Goal: Find specific page/section: Find specific page/section

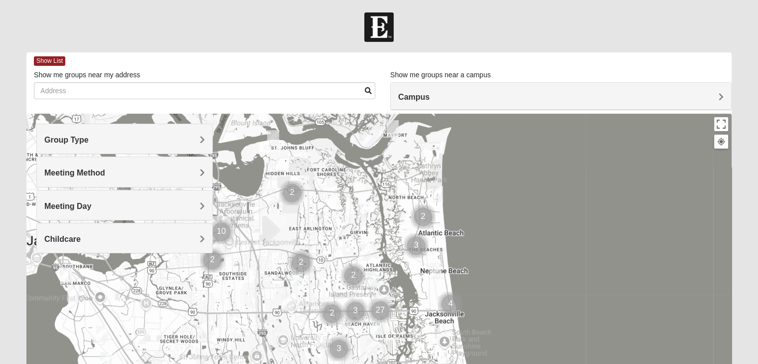
click at [70, 134] on div "Group Type" at bounding box center [124, 138] width 175 height 29
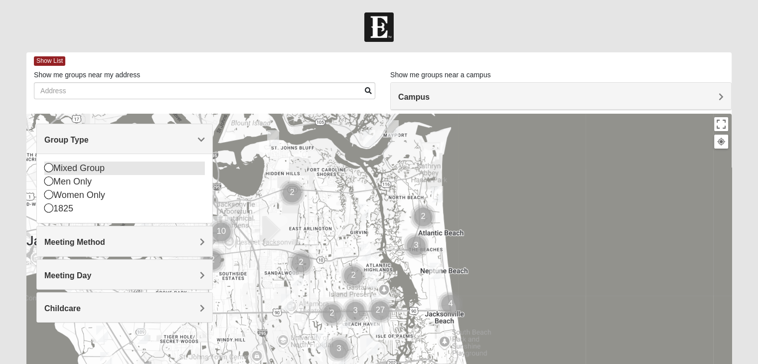
click at [48, 172] on icon at bounding box center [48, 167] width 9 height 9
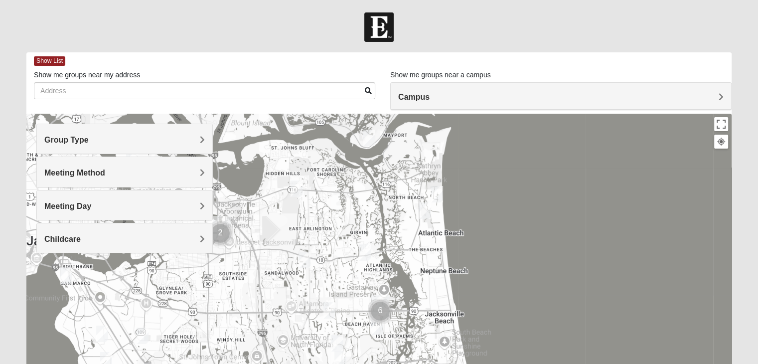
click at [128, 170] on h4 "Meeting Method" at bounding box center [124, 172] width 161 height 9
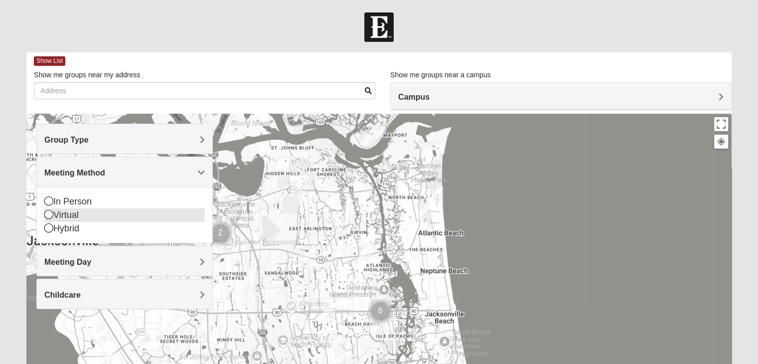
click at [67, 216] on div "Virtual" at bounding box center [124, 214] width 161 height 13
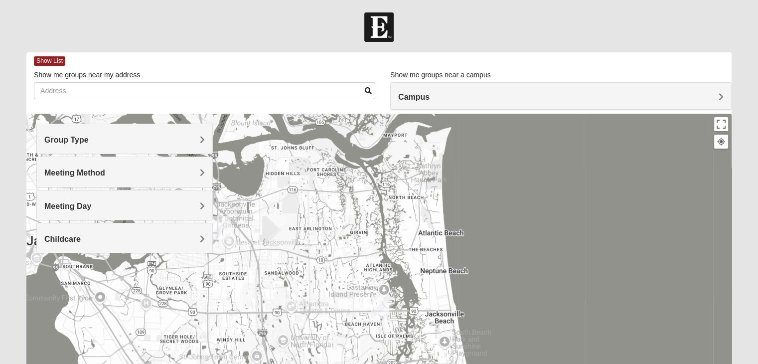
click at [95, 206] on h4 "Meeting Day" at bounding box center [124, 205] width 161 height 9
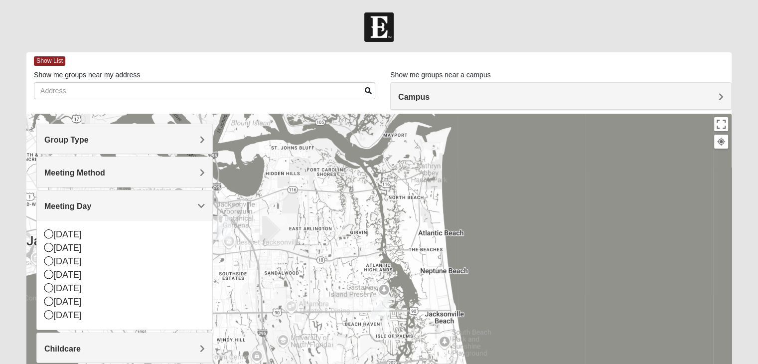
click at [96, 206] on h4 "Meeting Day" at bounding box center [124, 205] width 161 height 9
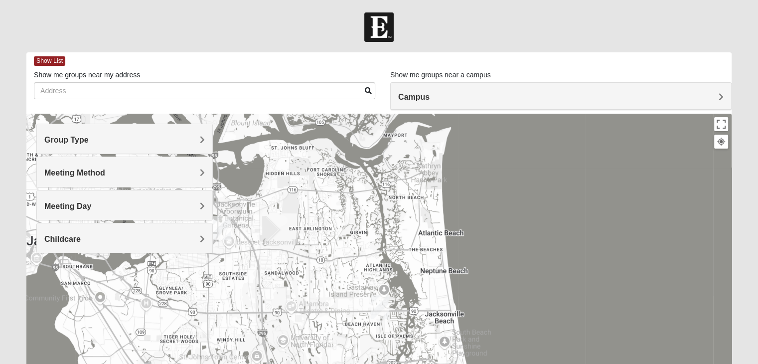
click at [568, 207] on div at bounding box center [378, 313] width 705 height 399
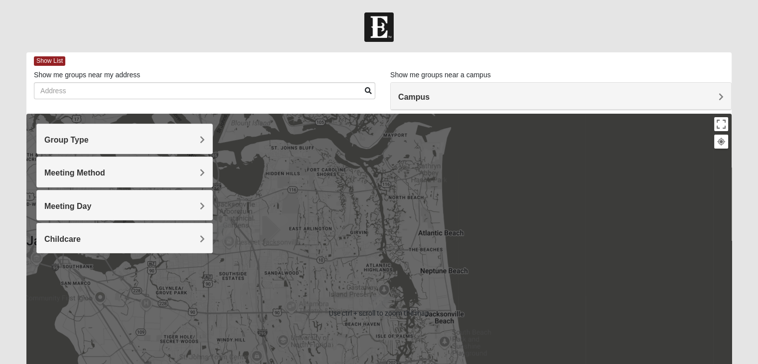
scroll to position [185, 0]
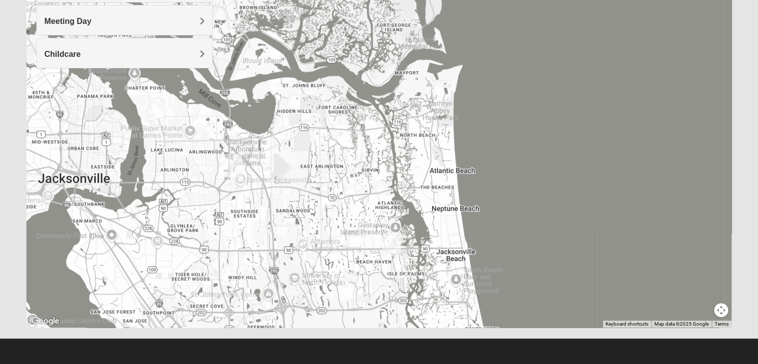
drag, startPoint x: 542, startPoint y: 178, endPoint x: 547, endPoint y: 270, distance: 91.9
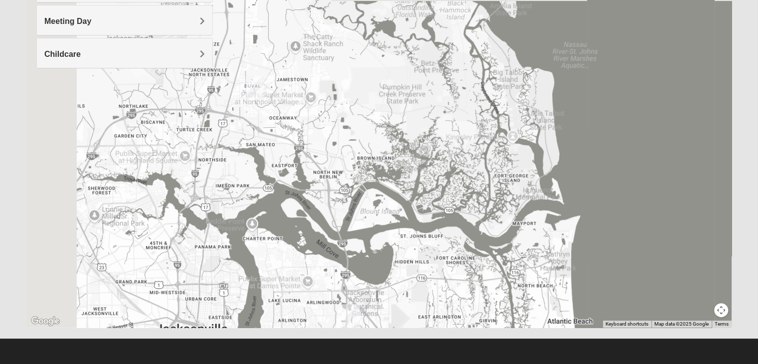
drag, startPoint x: 481, startPoint y: 125, endPoint x: 606, endPoint y: 288, distance: 205.1
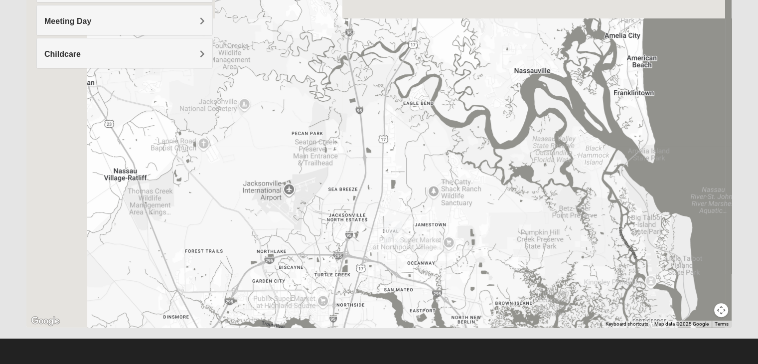
drag, startPoint x: 378, startPoint y: 179, endPoint x: 513, endPoint y: 342, distance: 211.7
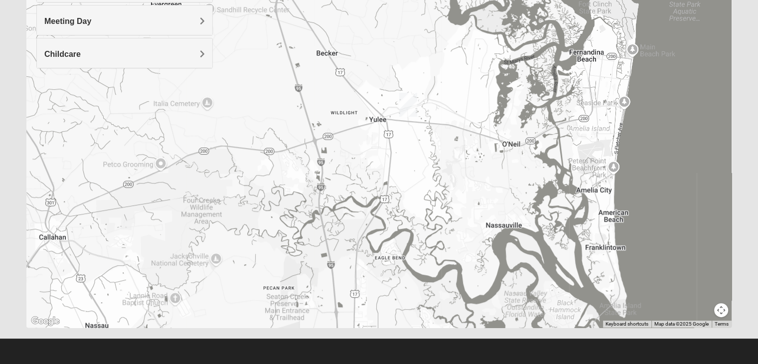
drag, startPoint x: 513, startPoint y: 342, endPoint x: 315, endPoint y: 341, distance: 197.9
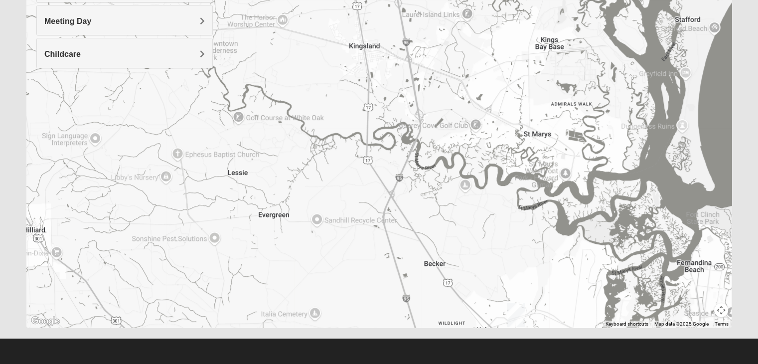
drag, startPoint x: 315, startPoint y: 341, endPoint x: 330, endPoint y: 300, distance: 43.4
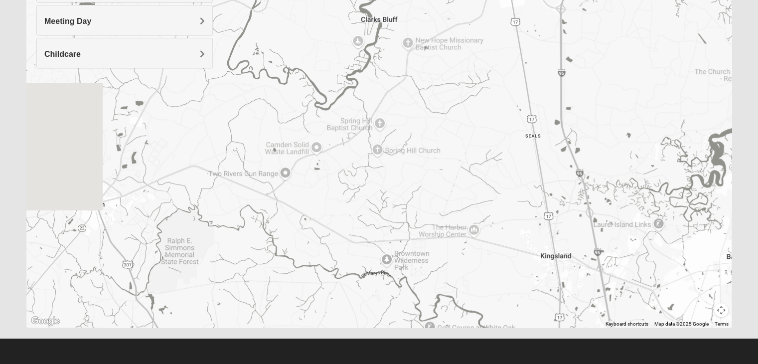
drag, startPoint x: 281, startPoint y: 124, endPoint x: 474, endPoint y: 338, distance: 287.7
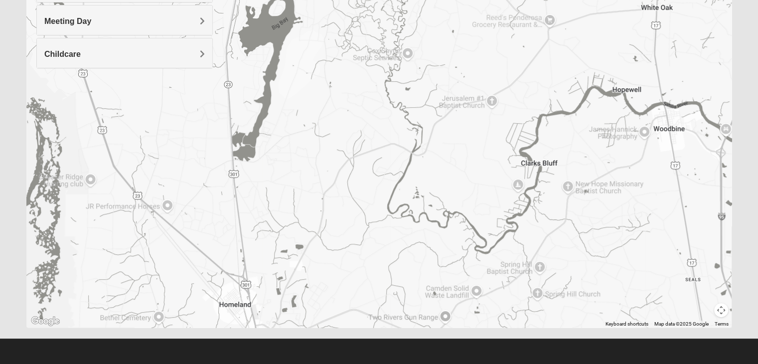
drag, startPoint x: 474, startPoint y: 338, endPoint x: 516, endPoint y: 349, distance: 44.0
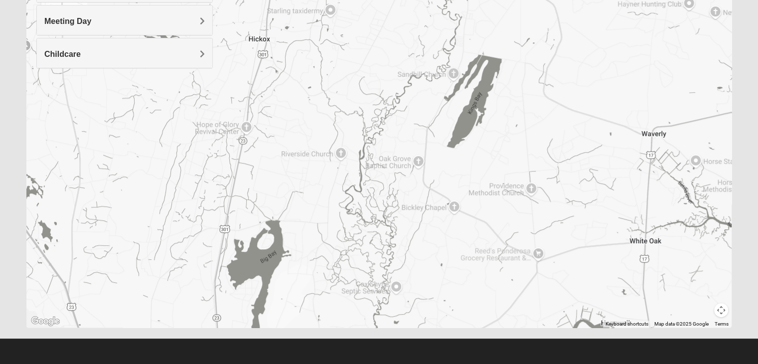
drag, startPoint x: 516, startPoint y: 349, endPoint x: 294, endPoint y: 332, distance: 223.5
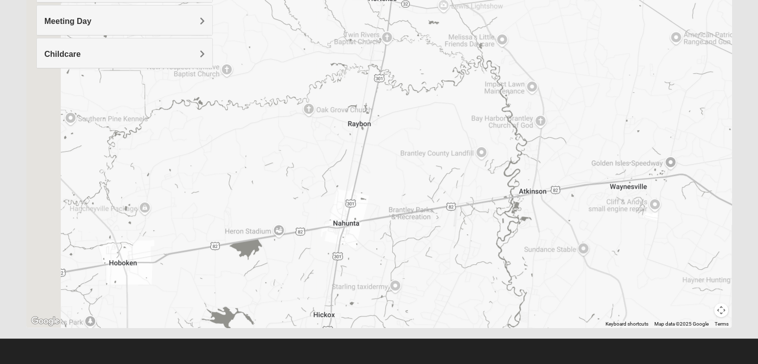
drag, startPoint x: 294, startPoint y: 332, endPoint x: 413, endPoint y: 355, distance: 121.8
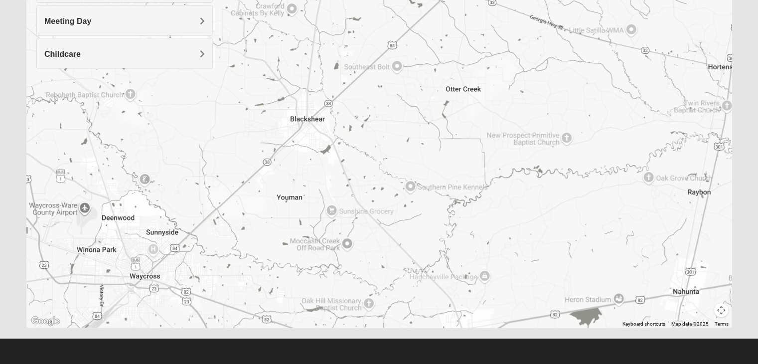
drag, startPoint x: 413, startPoint y: 355, endPoint x: 504, endPoint y: 262, distance: 129.7
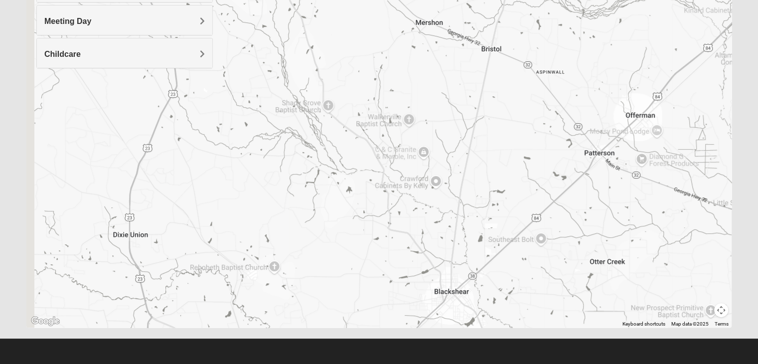
drag, startPoint x: 381, startPoint y: 119, endPoint x: 527, endPoint y: 303, distance: 234.5
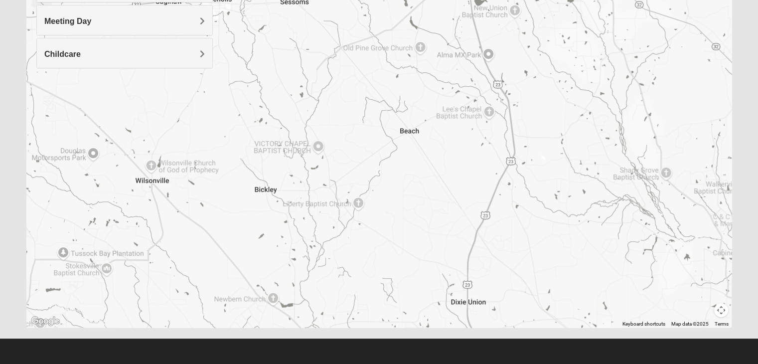
drag, startPoint x: 223, startPoint y: 164, endPoint x: 550, endPoint y: 216, distance: 330.8
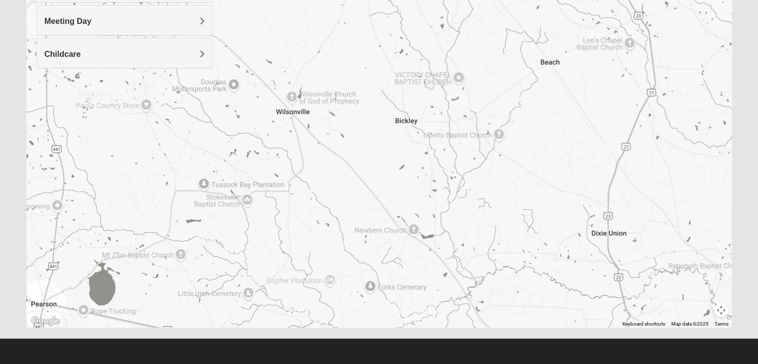
drag, startPoint x: 169, startPoint y: 161, endPoint x: 310, endPoint y: 93, distance: 157.2
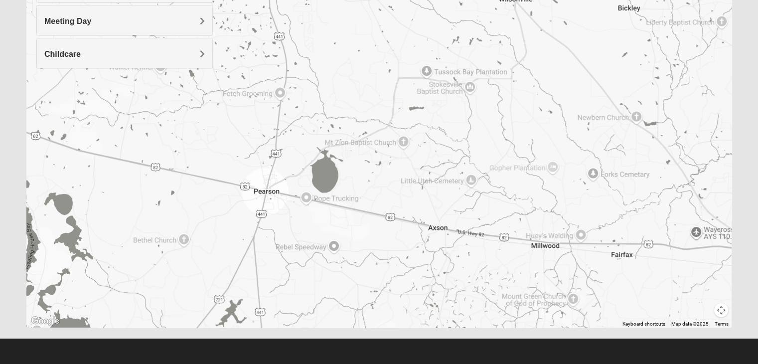
drag, startPoint x: 273, startPoint y: 164, endPoint x: 497, endPoint y: 50, distance: 250.6
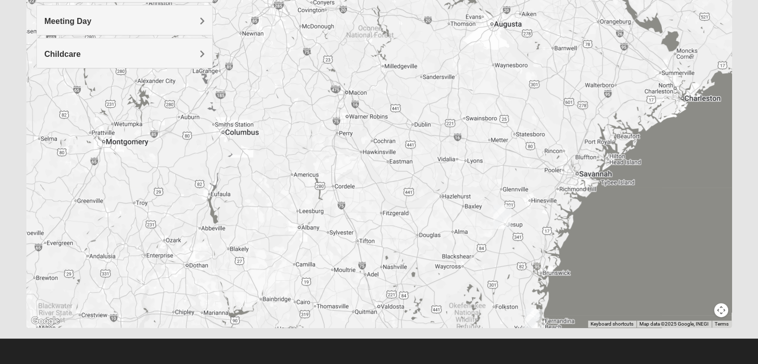
drag, startPoint x: 606, startPoint y: 173, endPoint x: 493, endPoint y: 280, distance: 155.5
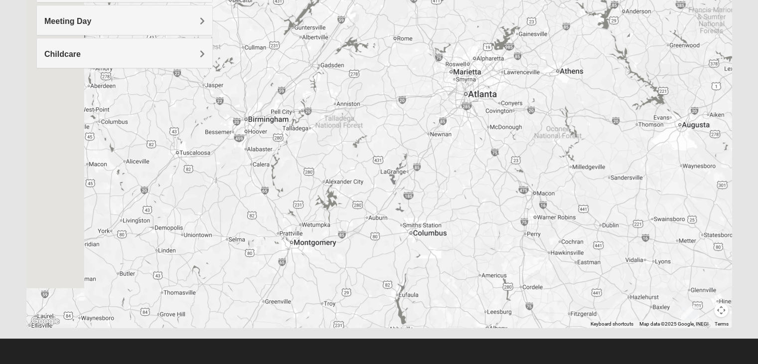
drag, startPoint x: 247, startPoint y: 188, endPoint x: 445, endPoint y: 279, distance: 217.3
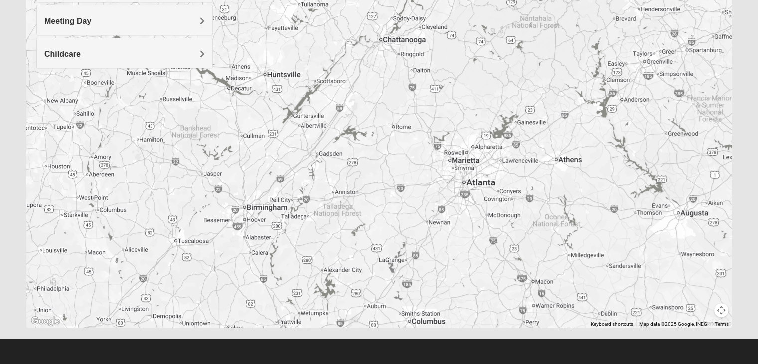
drag, startPoint x: 472, startPoint y: 140, endPoint x: 467, endPoint y: 235, distance: 95.4
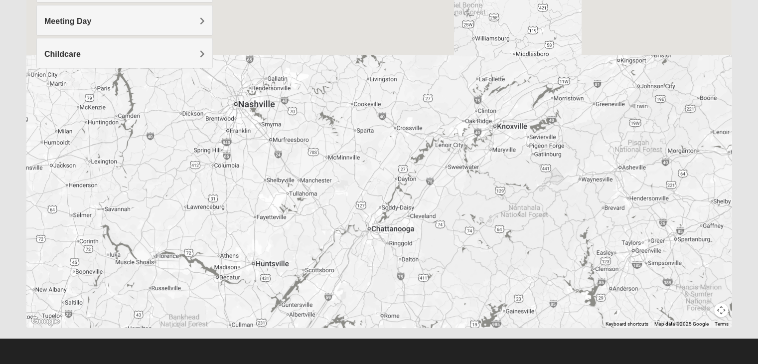
drag, startPoint x: 405, startPoint y: 114, endPoint x: 394, endPoint y: 299, distance: 185.3
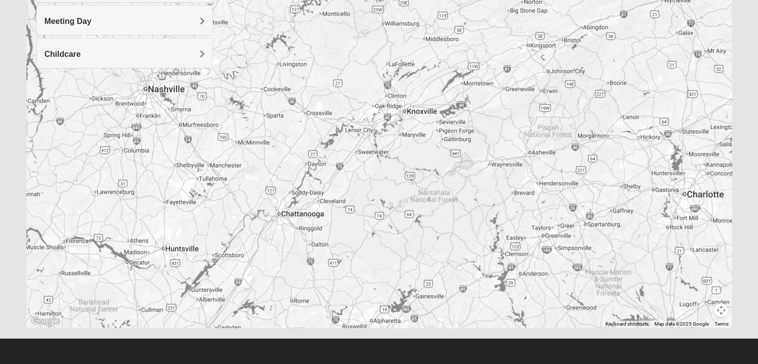
drag, startPoint x: 382, startPoint y: 154, endPoint x: 291, endPoint y: 141, distance: 92.1
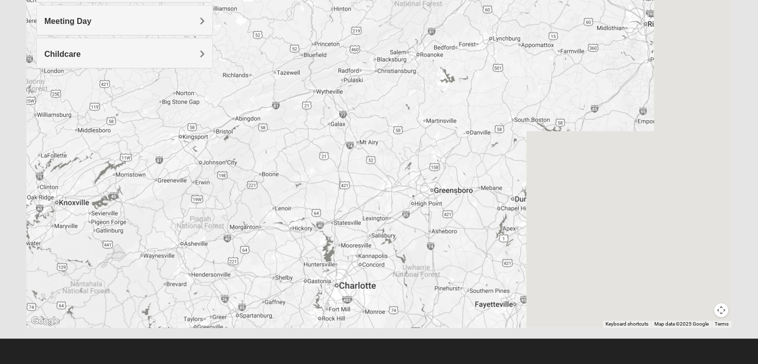
drag, startPoint x: 547, startPoint y: 141, endPoint x: 199, endPoint y: 237, distance: 361.0
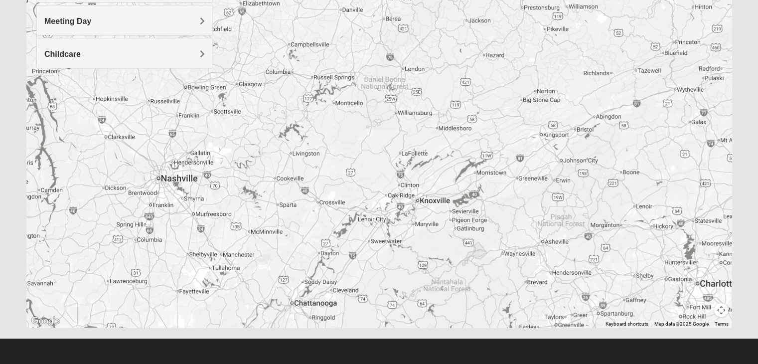
drag, startPoint x: 383, startPoint y: 241, endPoint x: 749, endPoint y: 236, distance: 365.5
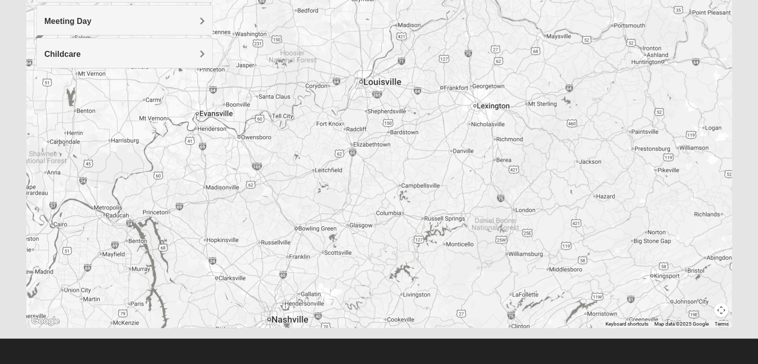
drag, startPoint x: 749, startPoint y: 236, endPoint x: 568, endPoint y: 320, distance: 198.8
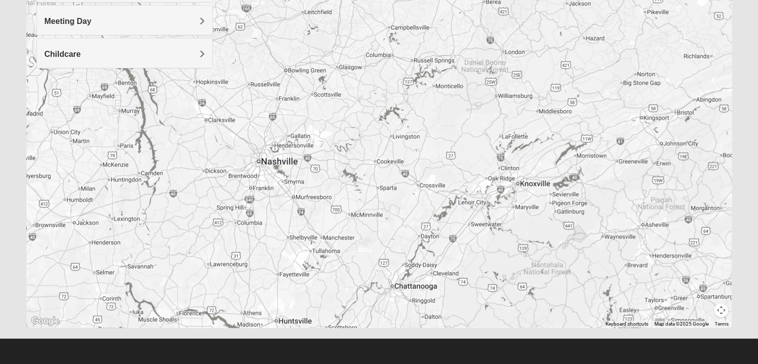
drag, startPoint x: 425, startPoint y: 180, endPoint x: 401, endPoint y: -8, distance: 190.0
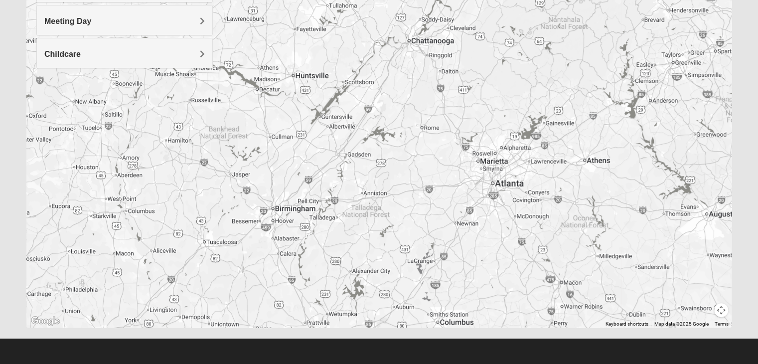
drag, startPoint x: 401, startPoint y: -8, endPoint x: 314, endPoint y: -3, distance: 86.9
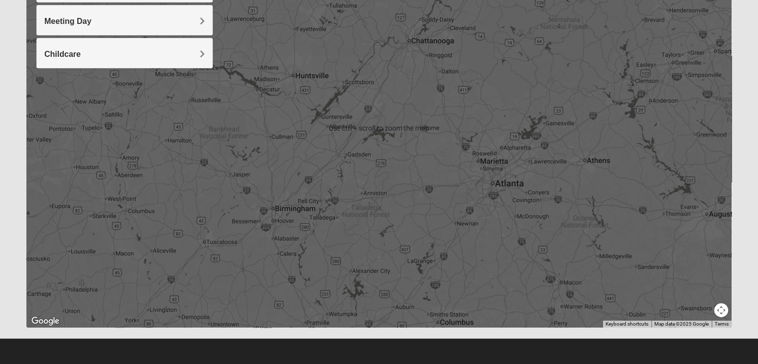
click at [750, 161] on form "Log In Find A Group Error Show List Loading Groups" at bounding box center [379, 96] width 758 height 536
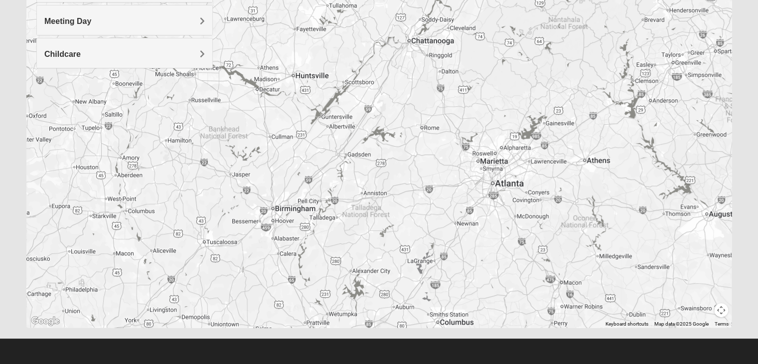
scroll to position [0, 0]
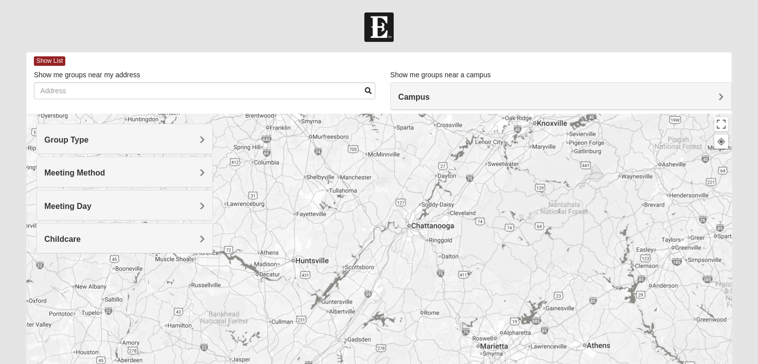
click at [377, 30] on img at bounding box center [378, 26] width 29 height 29
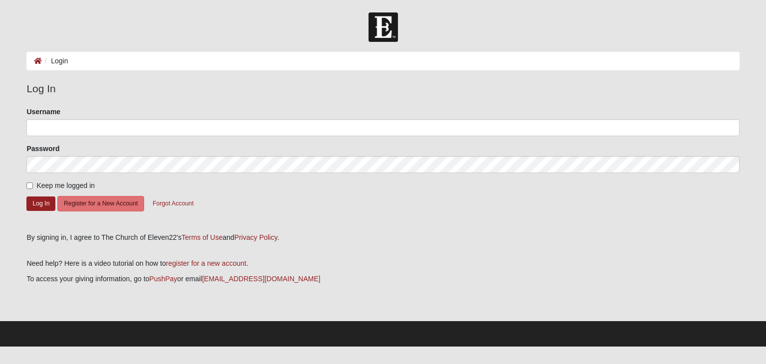
click at [378, 20] on img at bounding box center [382, 26] width 29 height 29
click at [209, 240] on link "Terms of Use" at bounding box center [201, 237] width 41 height 8
